Goal: Task Accomplishment & Management: Use online tool/utility

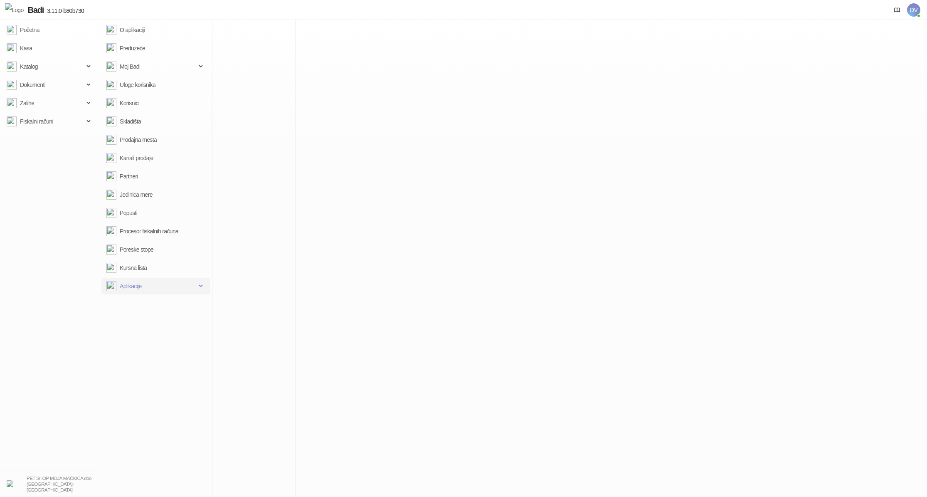
click at [151, 284] on span "Aplikacije" at bounding box center [151, 286] width 90 height 17
click at [147, 323] on link "Instalirane" at bounding box center [128, 322] width 37 height 17
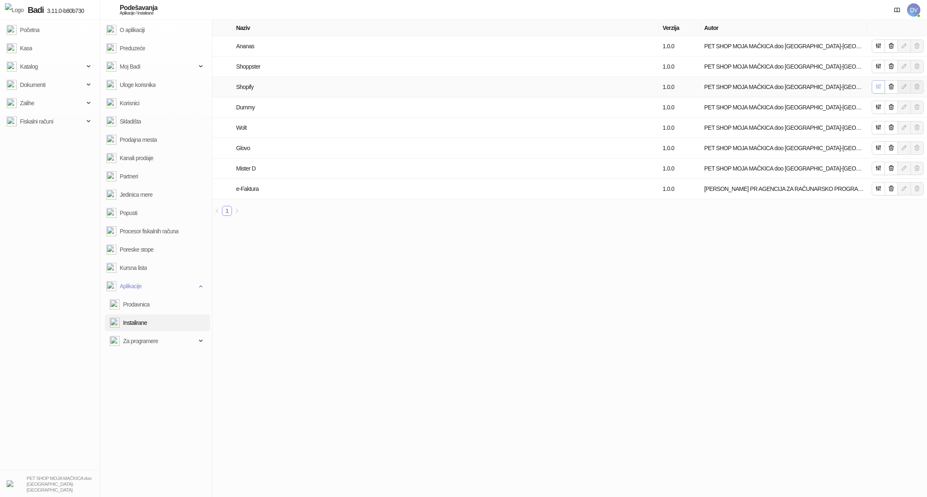
click at [881, 83] on icon "button" at bounding box center [878, 86] width 7 height 7
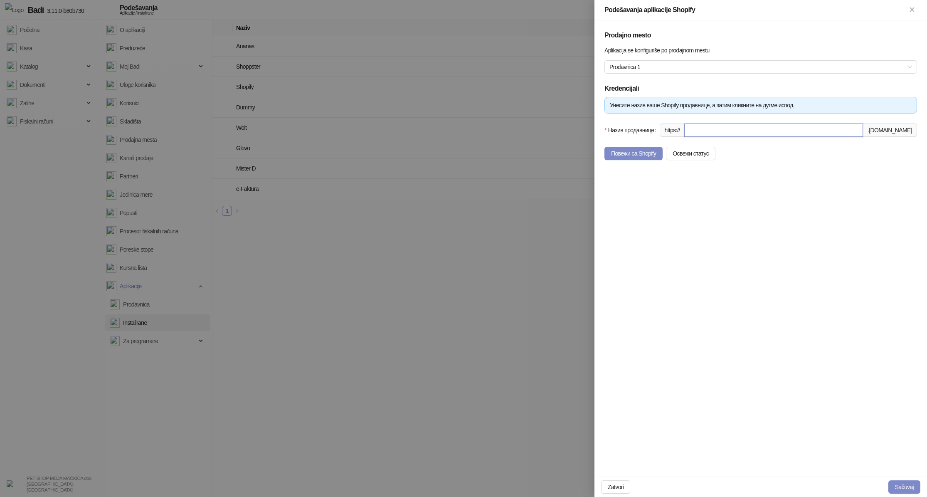
click at [793, 131] on input "Назив продавнице" at bounding box center [774, 130] width 179 height 13
type input "*********"
click at [648, 151] on button "Повежи са Shopify" at bounding box center [634, 153] width 58 height 13
click at [714, 135] on input "Назив продавнице" at bounding box center [774, 130] width 179 height 13
type input "*********"
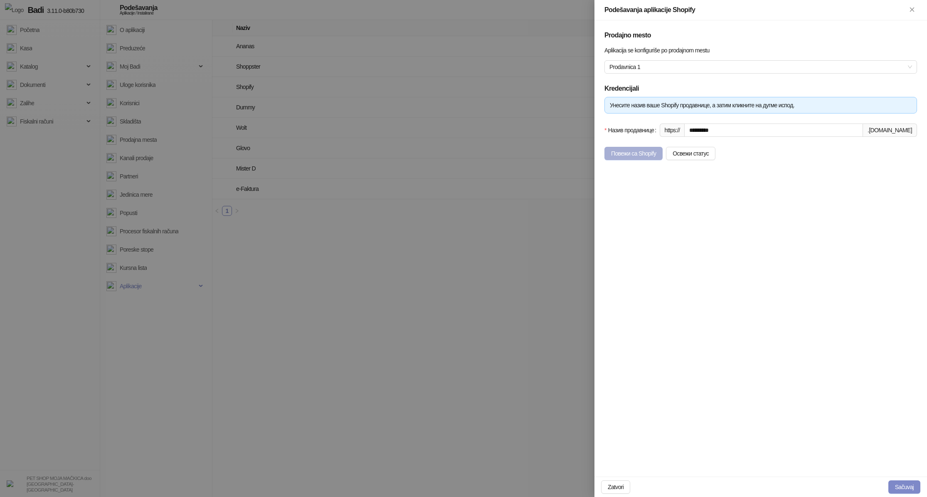
click at [637, 151] on button "Повежи са Shopify" at bounding box center [634, 153] width 58 height 13
click at [631, 148] on button "Повежи са Shopify" at bounding box center [634, 153] width 58 height 13
click at [626, 160] on button "Повежи са Shopify" at bounding box center [634, 153] width 58 height 13
click at [633, 155] on button "Повежи са Shopify" at bounding box center [634, 153] width 58 height 13
click at [635, 152] on button "Повежи са Shopify" at bounding box center [634, 153] width 58 height 13
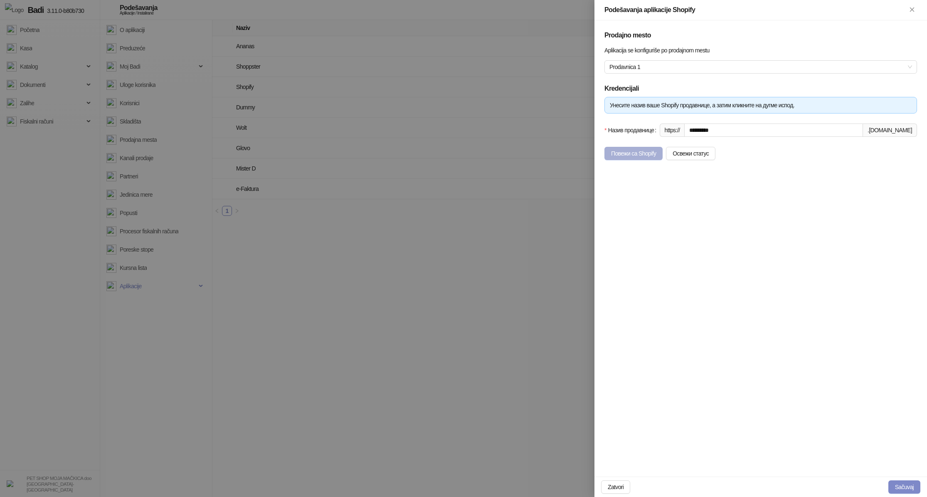
click at [645, 151] on button "Повежи са Shopify" at bounding box center [634, 153] width 58 height 13
click at [638, 155] on button "Повежи са Shopify" at bounding box center [634, 153] width 58 height 13
click at [618, 153] on button "Повежи са Shopify" at bounding box center [634, 153] width 58 height 13
click at [649, 153] on button "Повежи са Shopify" at bounding box center [634, 153] width 58 height 13
click at [632, 153] on button "Повежи са Shopify" at bounding box center [634, 153] width 58 height 13
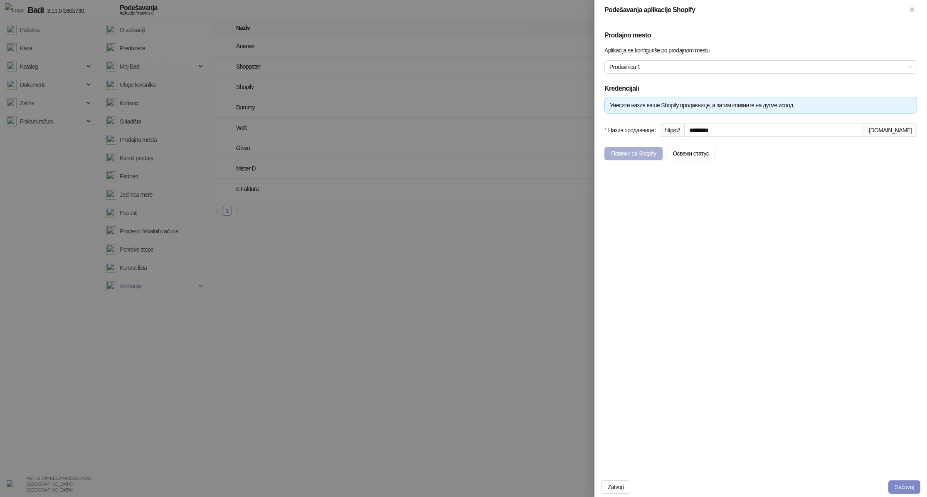
click at [632, 148] on button "Повежи са Shopify" at bounding box center [634, 153] width 58 height 13
click at [629, 163] on div "Prodajno mesto Aplikacija se konfiguriše po prodajnom mestu Prodavnica 1 Kreden…" at bounding box center [761, 248] width 333 height 456
click at [629, 157] on button "Повежи са Shopify" at bounding box center [634, 153] width 58 height 13
click at [640, 150] on button "Повежи са Shopify" at bounding box center [634, 153] width 58 height 13
click at [621, 163] on div "Prodajno mesto Aplikacija se konfiguriše po prodajnom mestu Prodavnica 1 Kreden…" at bounding box center [761, 248] width 333 height 456
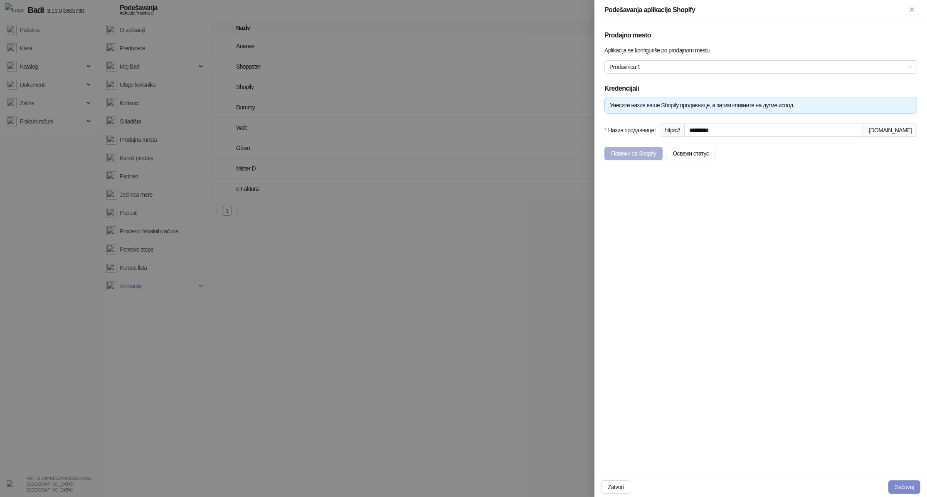
click at [624, 155] on button "Повежи са Shopify" at bounding box center [634, 153] width 58 height 13
click at [647, 152] on button "Повежи са Shopify" at bounding box center [634, 153] width 58 height 13
click at [643, 148] on button "Повежи са Shopify" at bounding box center [634, 153] width 58 height 13
click at [651, 159] on button "Повежи са Shopify" at bounding box center [634, 153] width 58 height 13
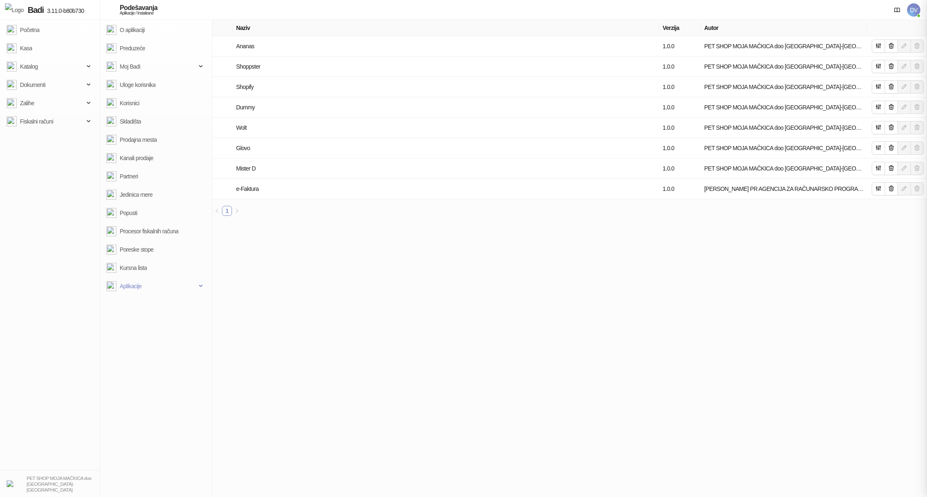
click at [375, 315] on div at bounding box center [463, 248] width 927 height 497
click at [878, 86] on icon "button" at bounding box center [879, 86] width 5 height 5
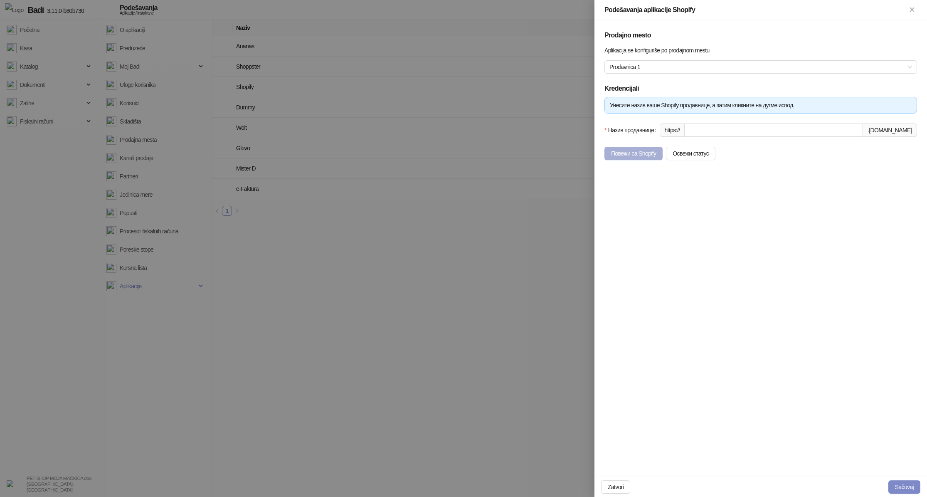
click at [650, 157] on button "Повежи са Shopify" at bounding box center [634, 153] width 58 height 13
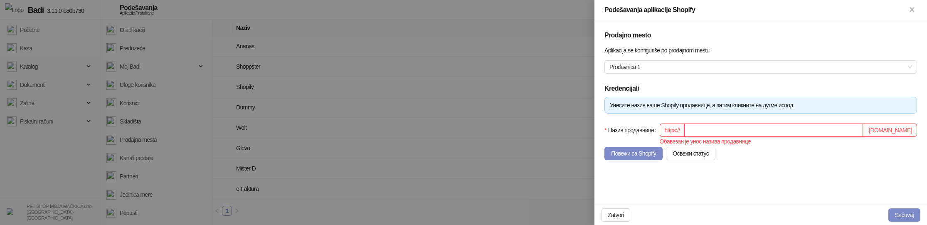
click at [732, 131] on input "Назив продавнице" at bounding box center [774, 130] width 179 height 13
type input "*********"
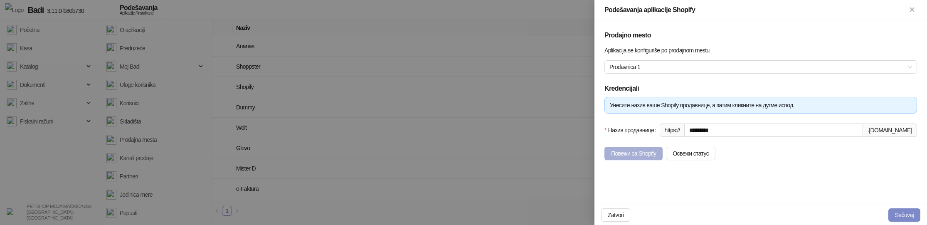
click at [636, 150] on button "Повежи са Shopify" at bounding box center [634, 153] width 58 height 13
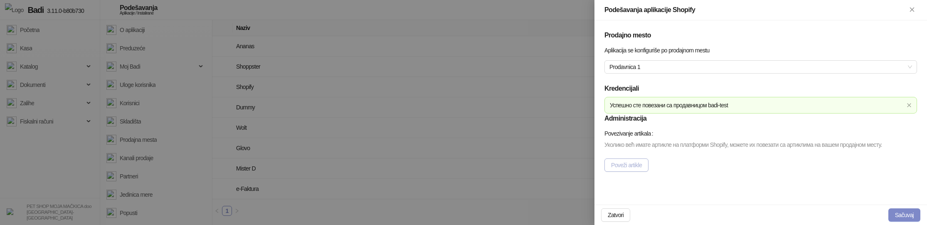
click at [639, 172] on button "Poveži artikle" at bounding box center [627, 164] width 44 height 13
click at [909, 108] on div "Успешно сте повезани са продавницом badi-test" at bounding box center [761, 105] width 313 height 17
click at [911, 105] on icon "close" at bounding box center [909, 105] width 5 height 5
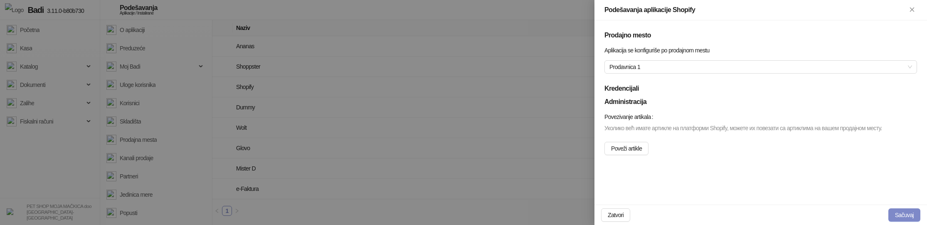
click at [848, 114] on div "Povezivanje artikala Уколико већ имате артикле на платформи Shopify, можете их …" at bounding box center [761, 132] width 313 height 45
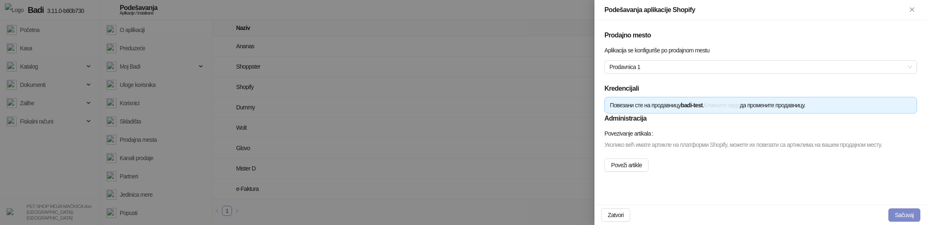
click at [740, 106] on link "Кликните овде" at bounding box center [723, 105] width 36 height 7
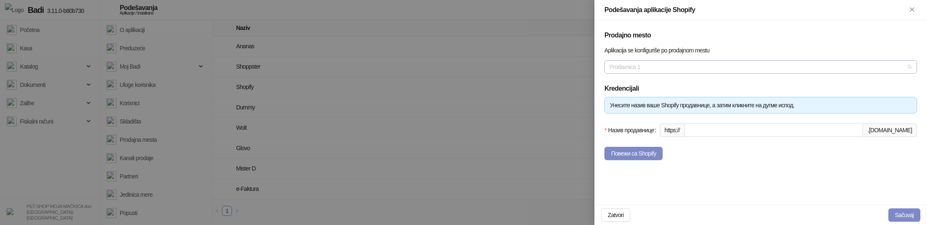
click at [691, 71] on span "Prodavnica 1" at bounding box center [761, 67] width 303 height 12
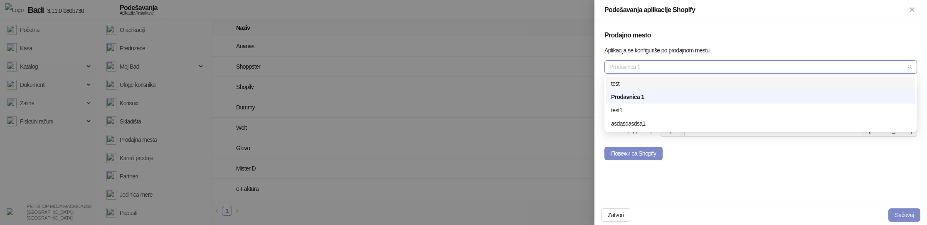
click at [669, 82] on div "test" at bounding box center [760, 83] width 299 height 9
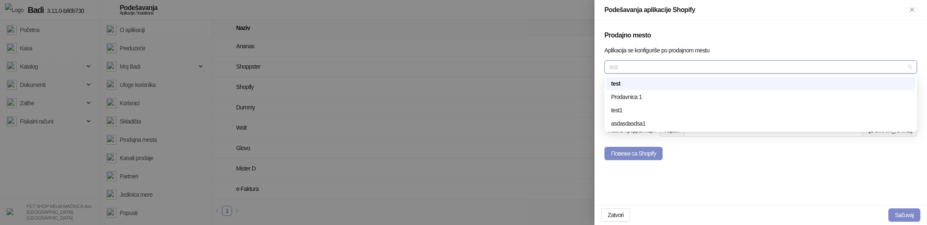
click at [680, 67] on span "test" at bounding box center [761, 67] width 303 height 12
click at [670, 101] on div "Prodavnica 1" at bounding box center [760, 96] width 309 height 13
